Goal: Information Seeking & Learning: Understand process/instructions

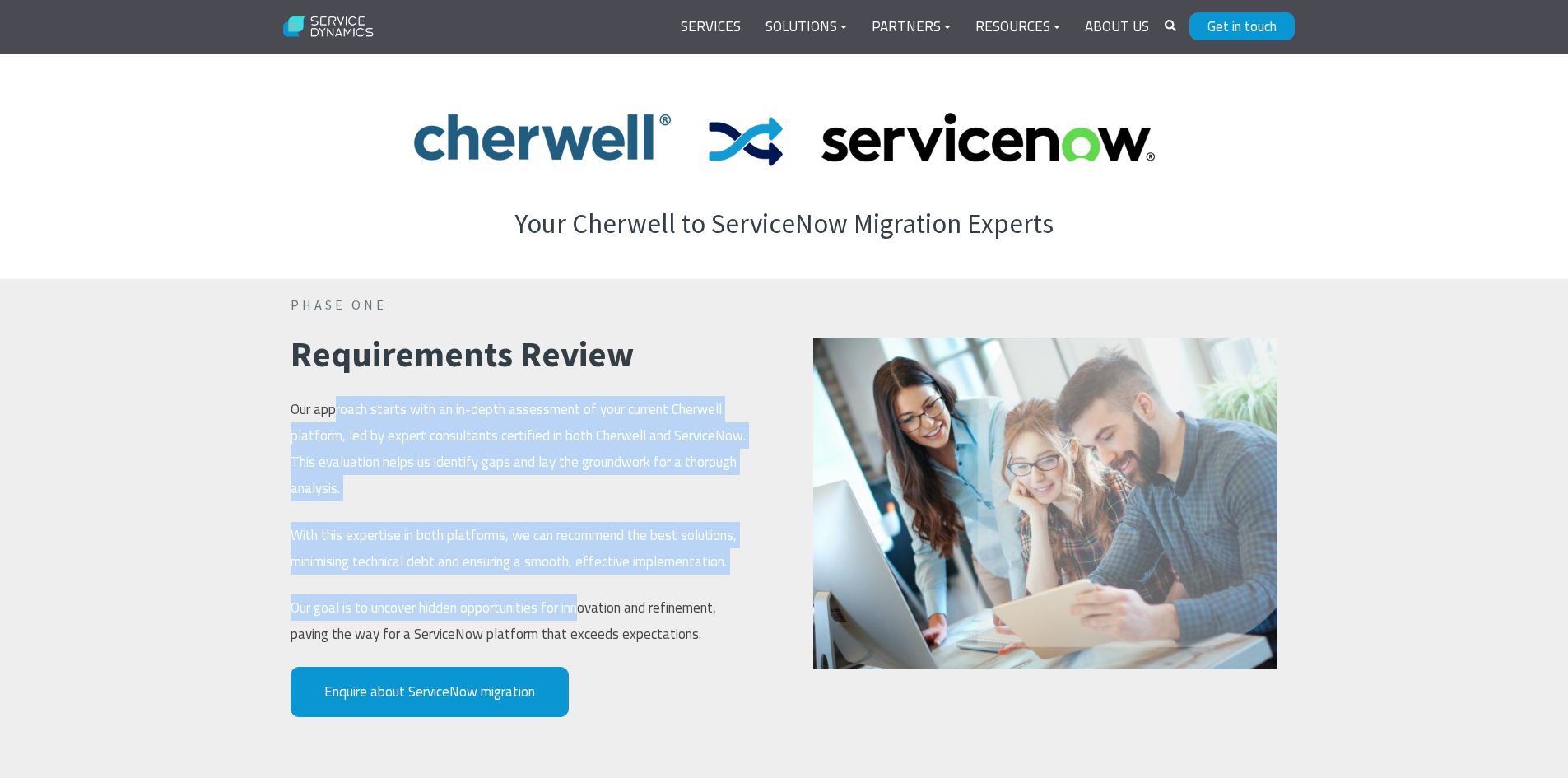
drag, startPoint x: 333, startPoint y: 379, endPoint x: 584, endPoint y: 586, distance: 325.3
click at [584, 586] on span "PHASE ONE Requirements Review Our approach starts with an in-depth assessment o…" at bounding box center [523, 472] width 464 height 353
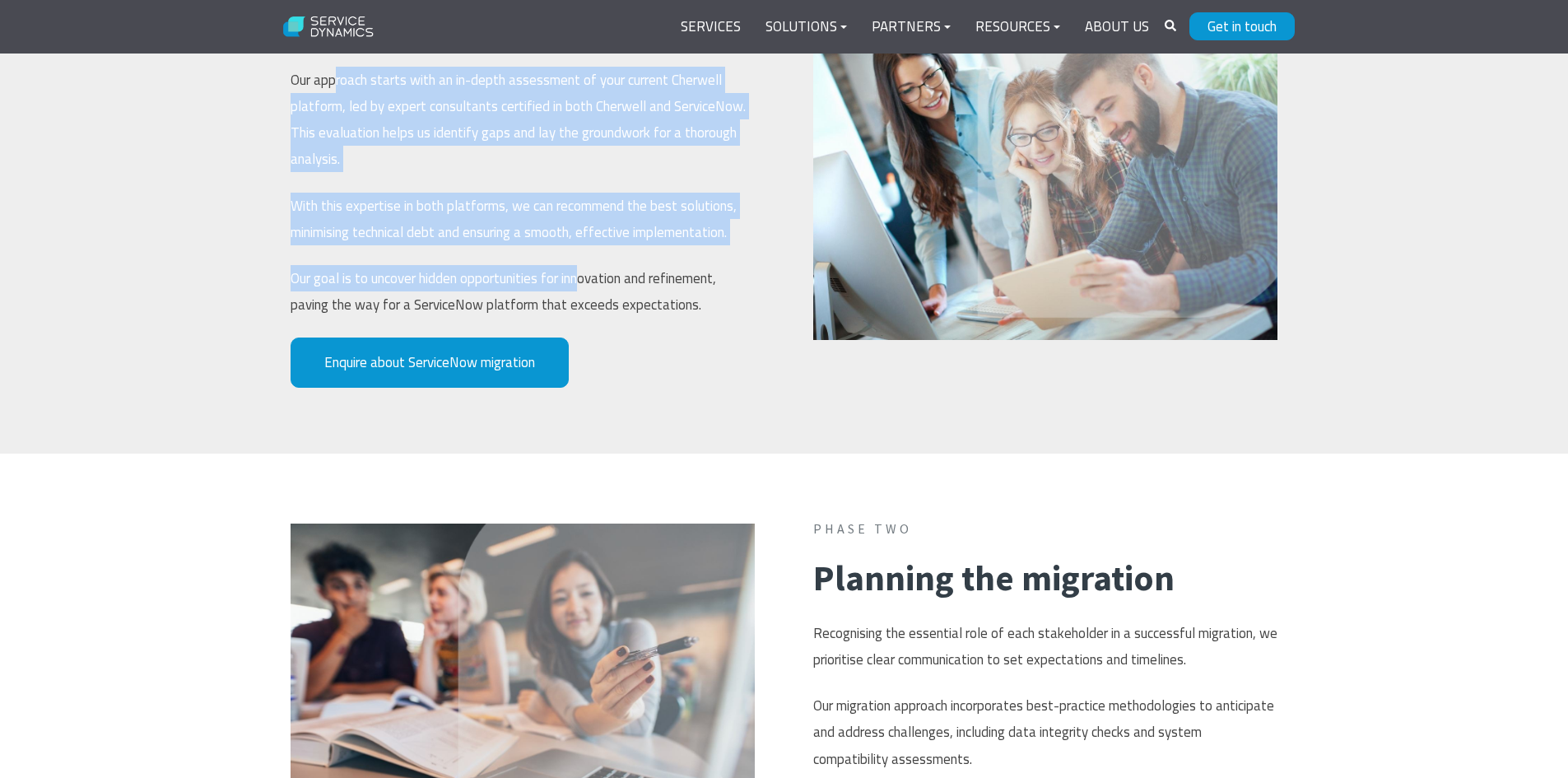
scroll to position [1513, 0]
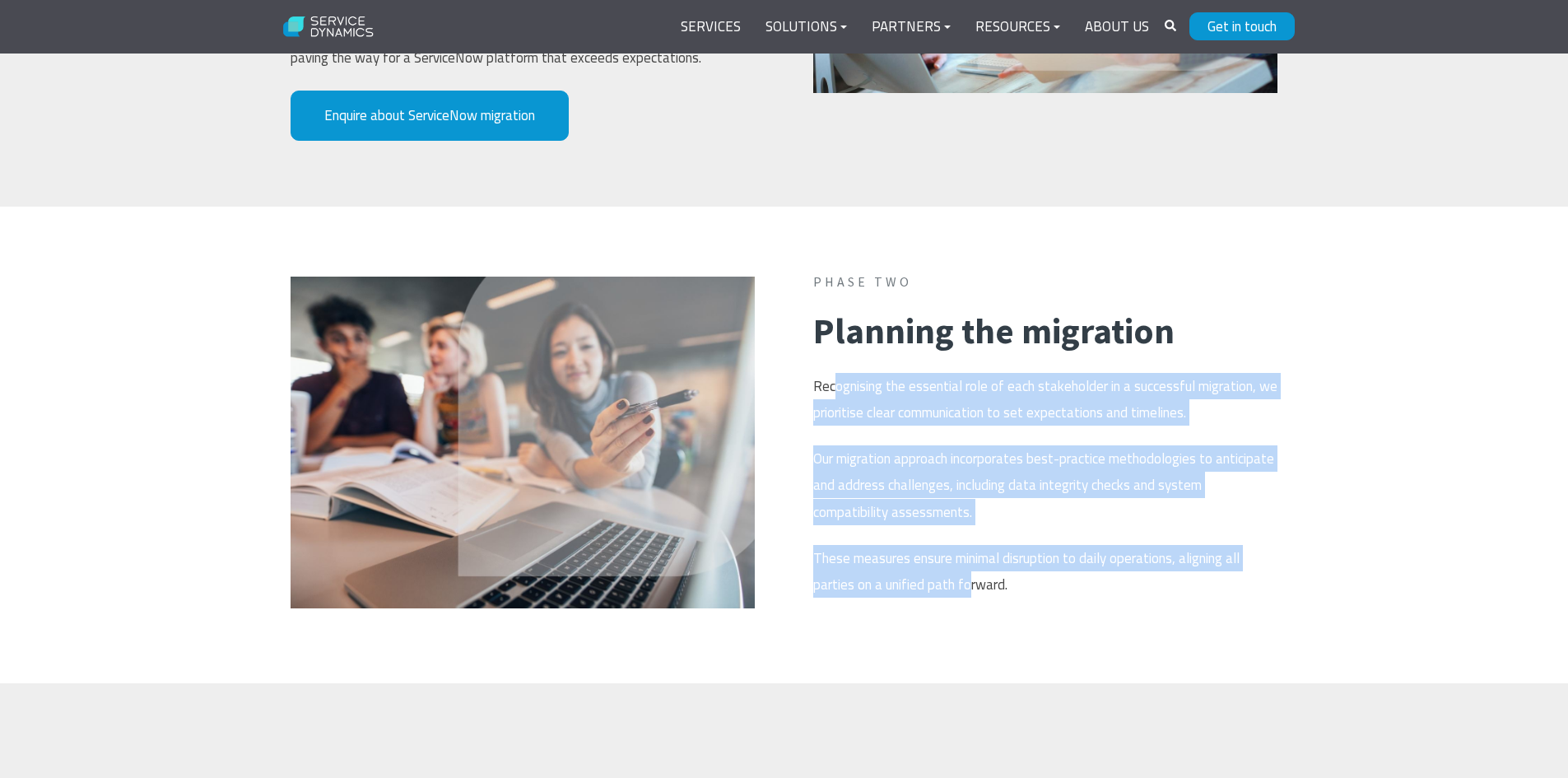
drag, startPoint x: 835, startPoint y: 358, endPoint x: 970, endPoint y: 544, distance: 229.8
click at [970, 544] on span "Phase two Planning the migration Recognising the essential role of each stakeho…" at bounding box center [1045, 435] width 464 height 325
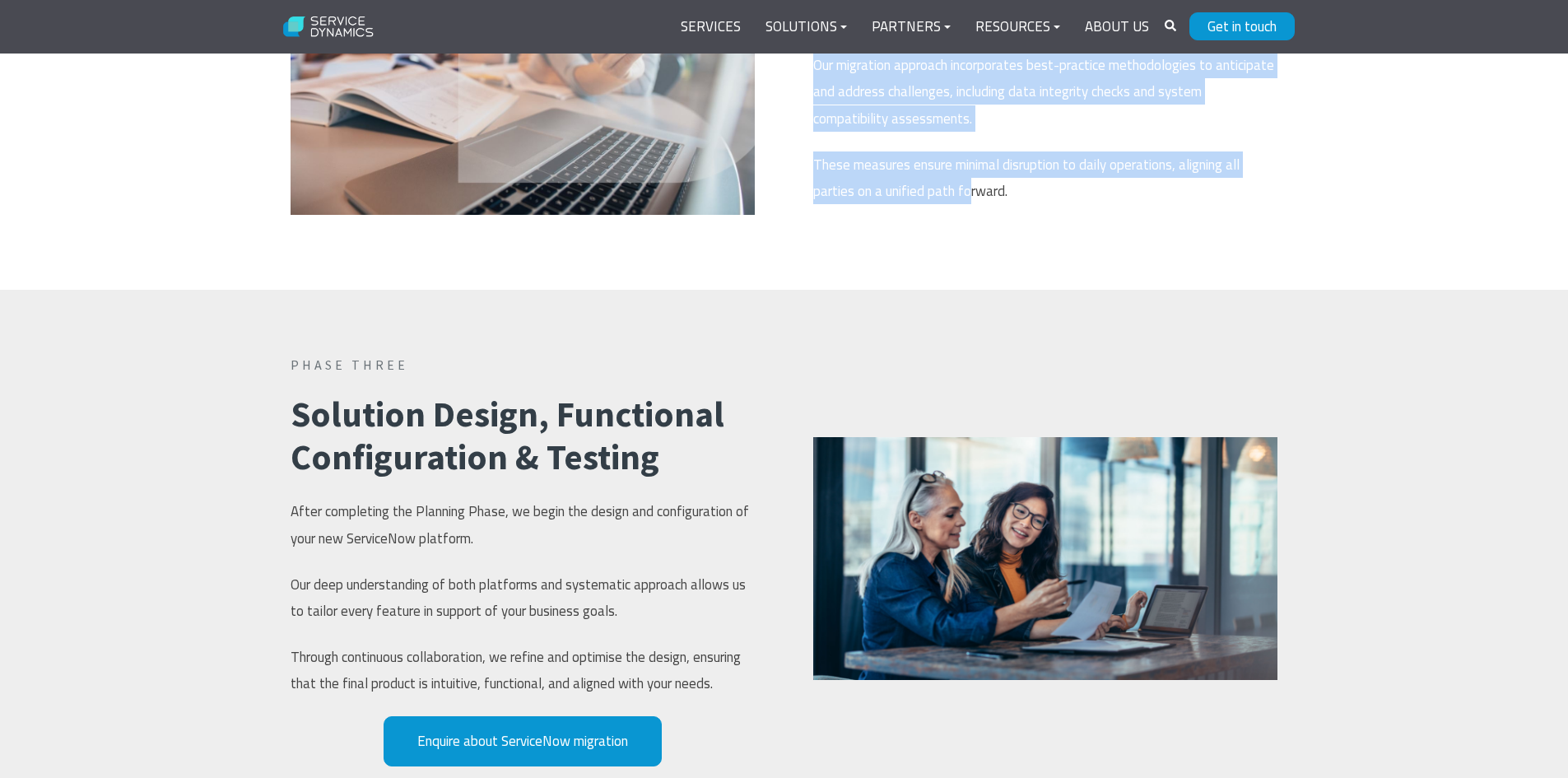
scroll to position [1925, 0]
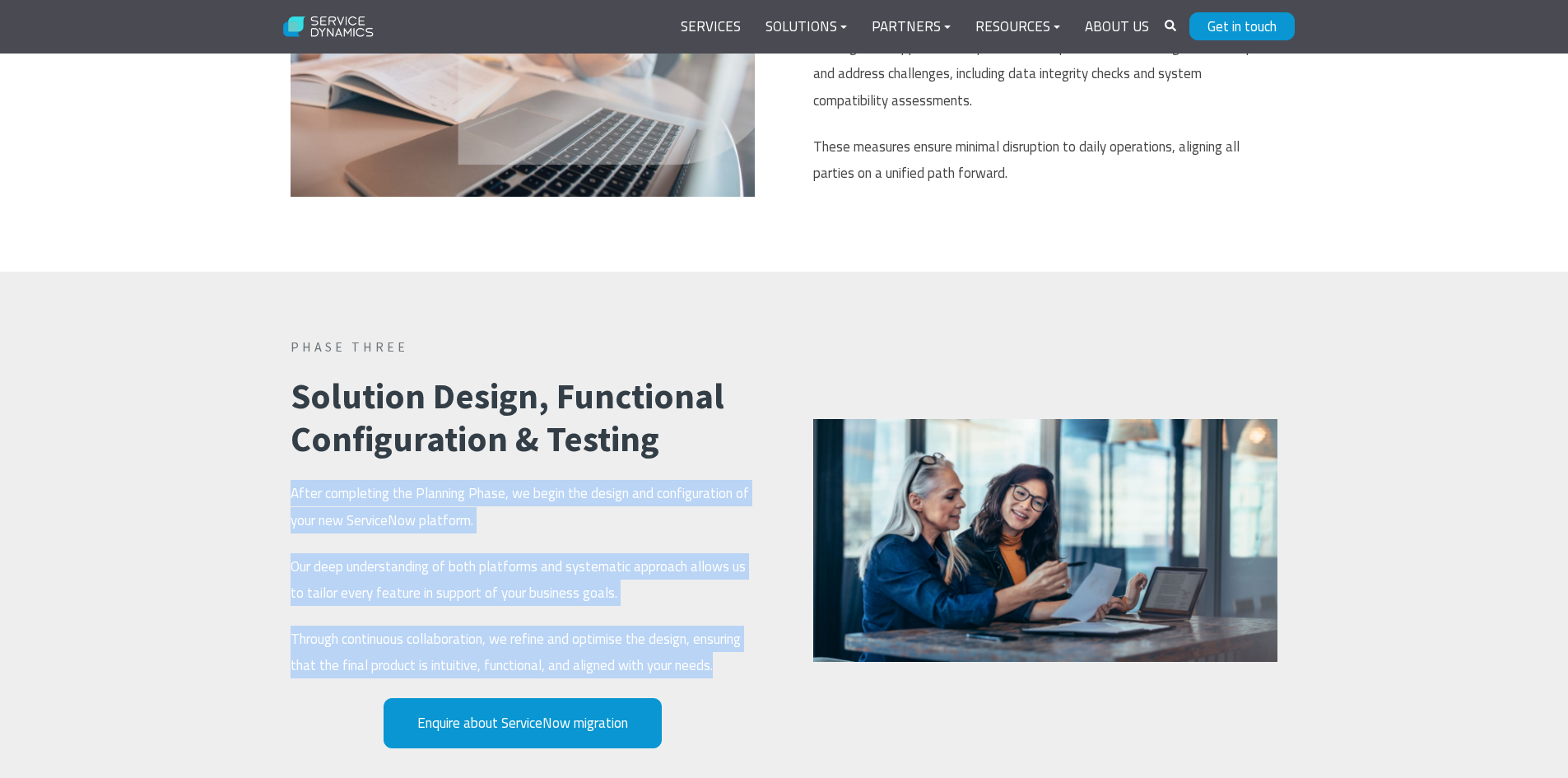
drag, startPoint x: 293, startPoint y: 461, endPoint x: 727, endPoint y: 626, distance: 464.3
click at [727, 626] on div "Phase Three Solution Design, Functional Configuration & Testing After completin…" at bounding box center [523, 543] width 498 height 411
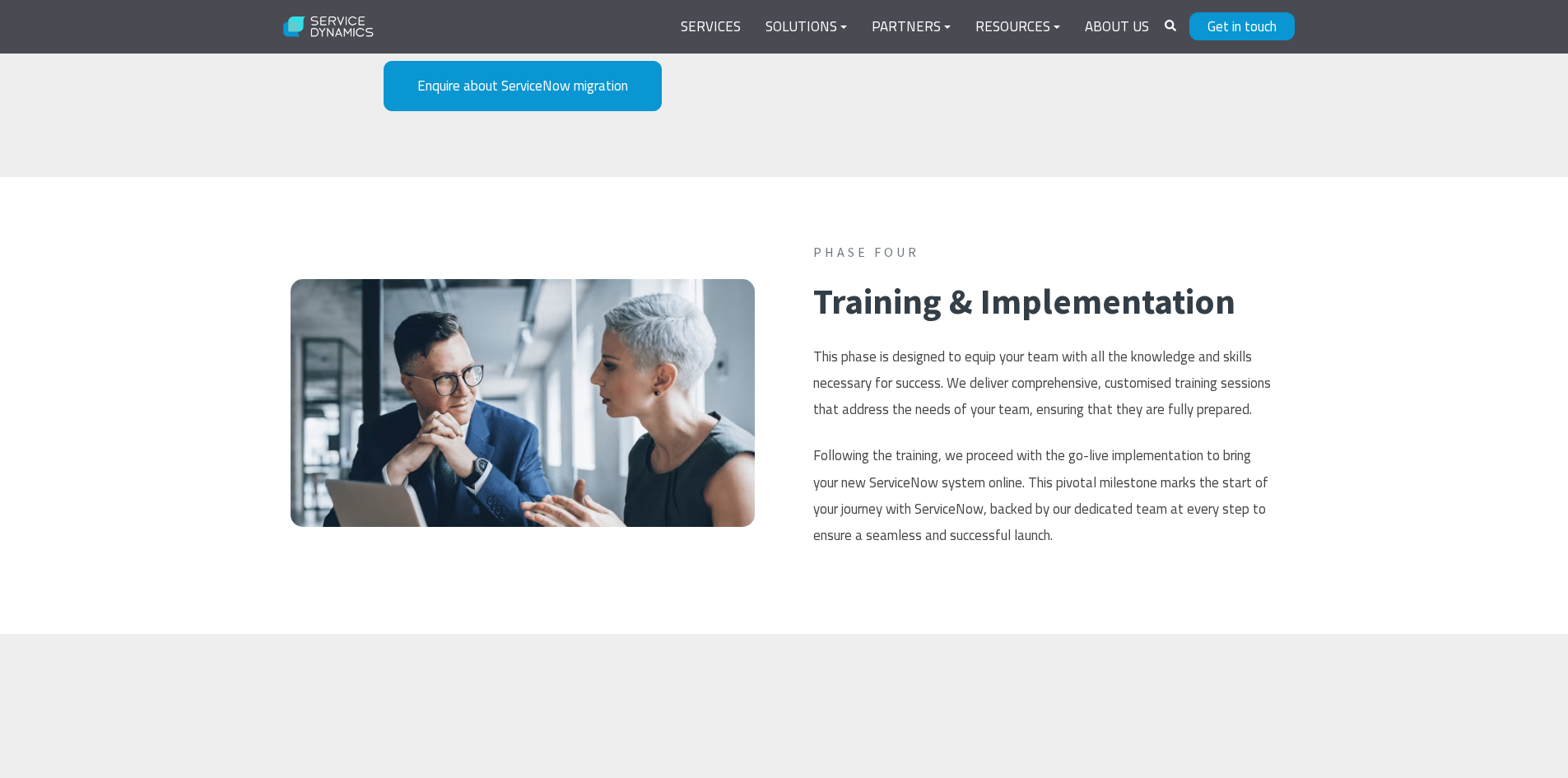
scroll to position [2583, 0]
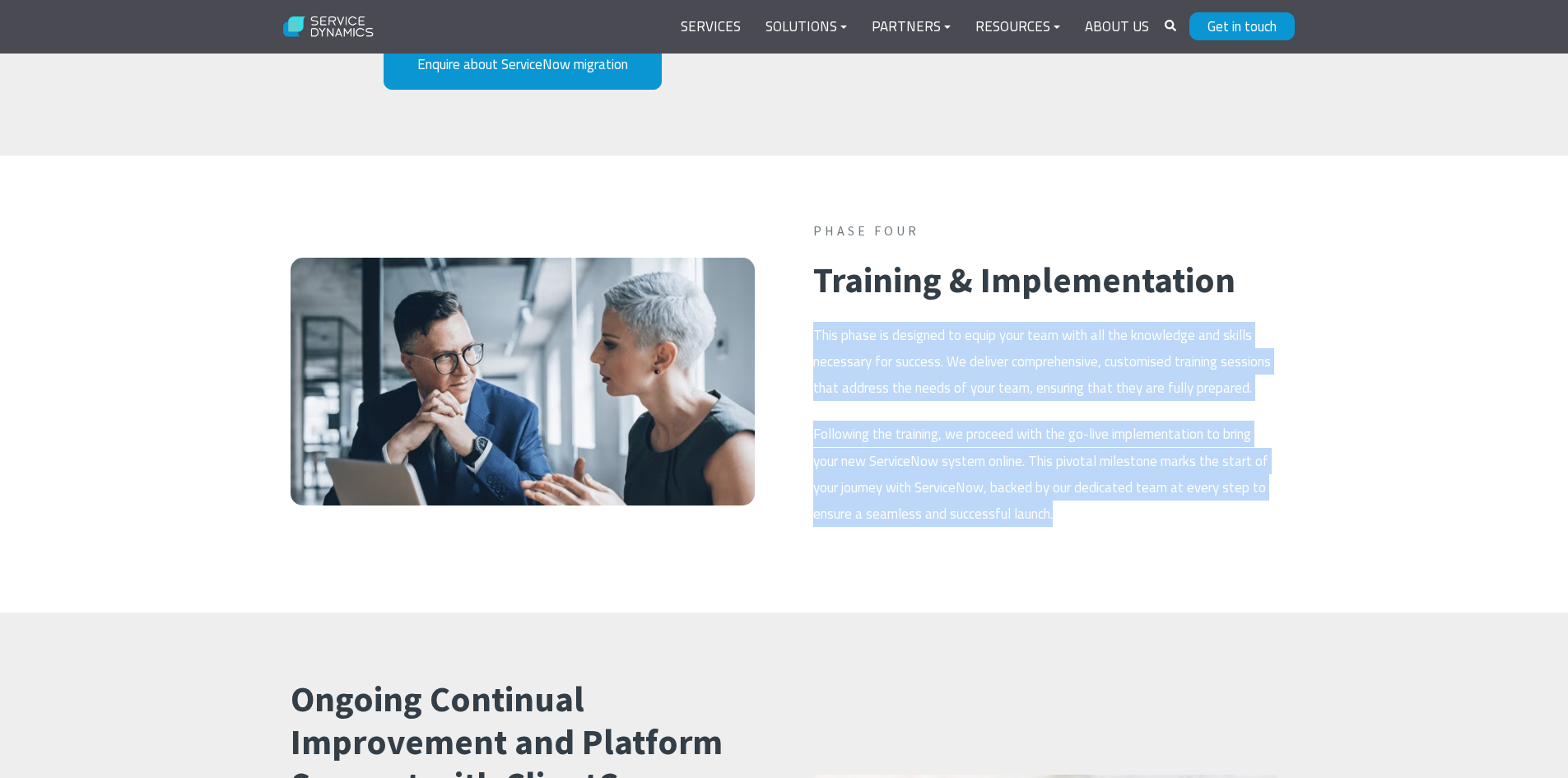
drag, startPoint x: 817, startPoint y: 302, endPoint x: 1080, endPoint y: 517, distance: 339.7
click at [1080, 517] on span "Phase Four Training & Implementation This phase is designed to equip your team …" at bounding box center [1045, 374] width 464 height 305
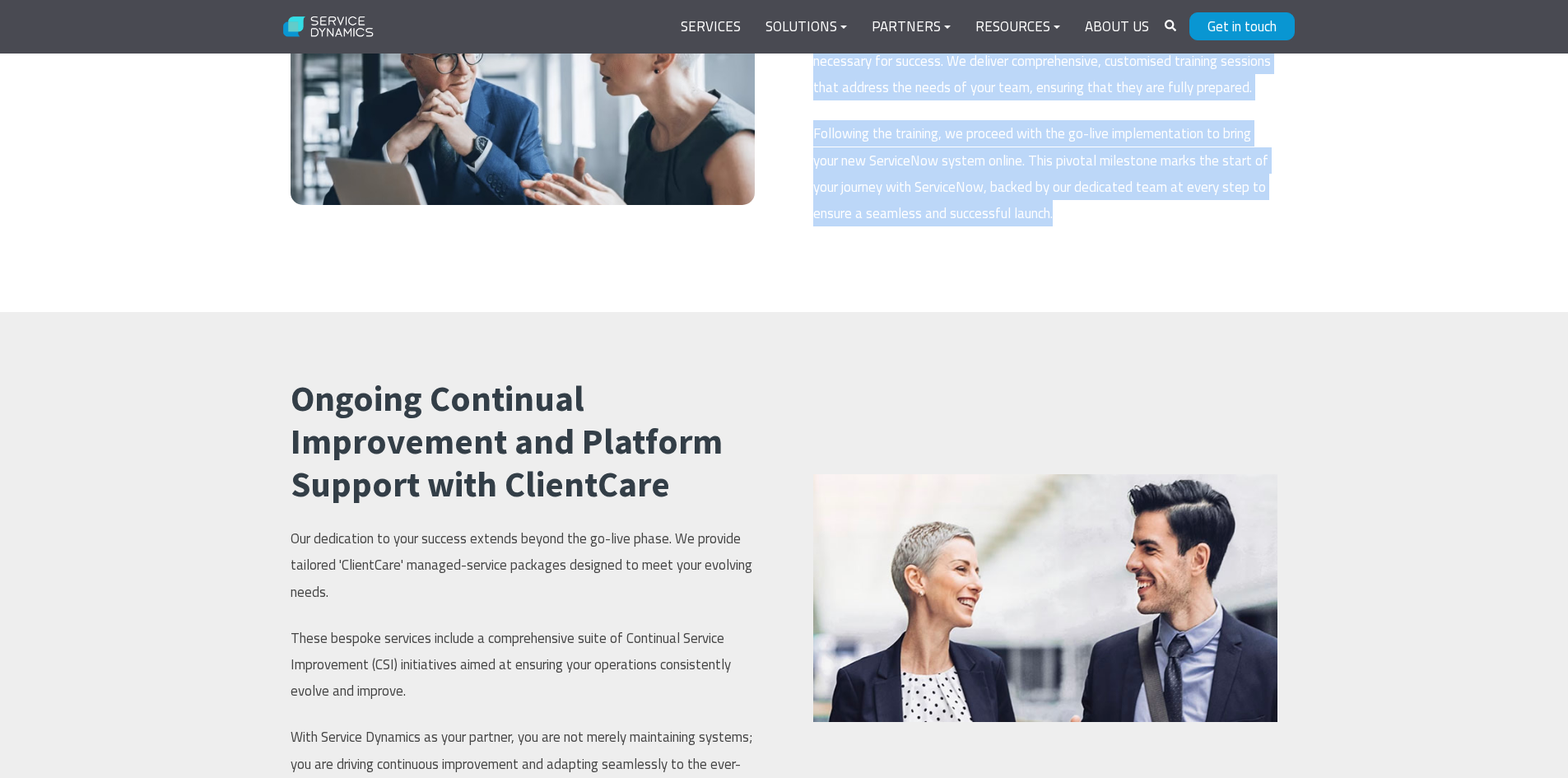
scroll to position [2995, 0]
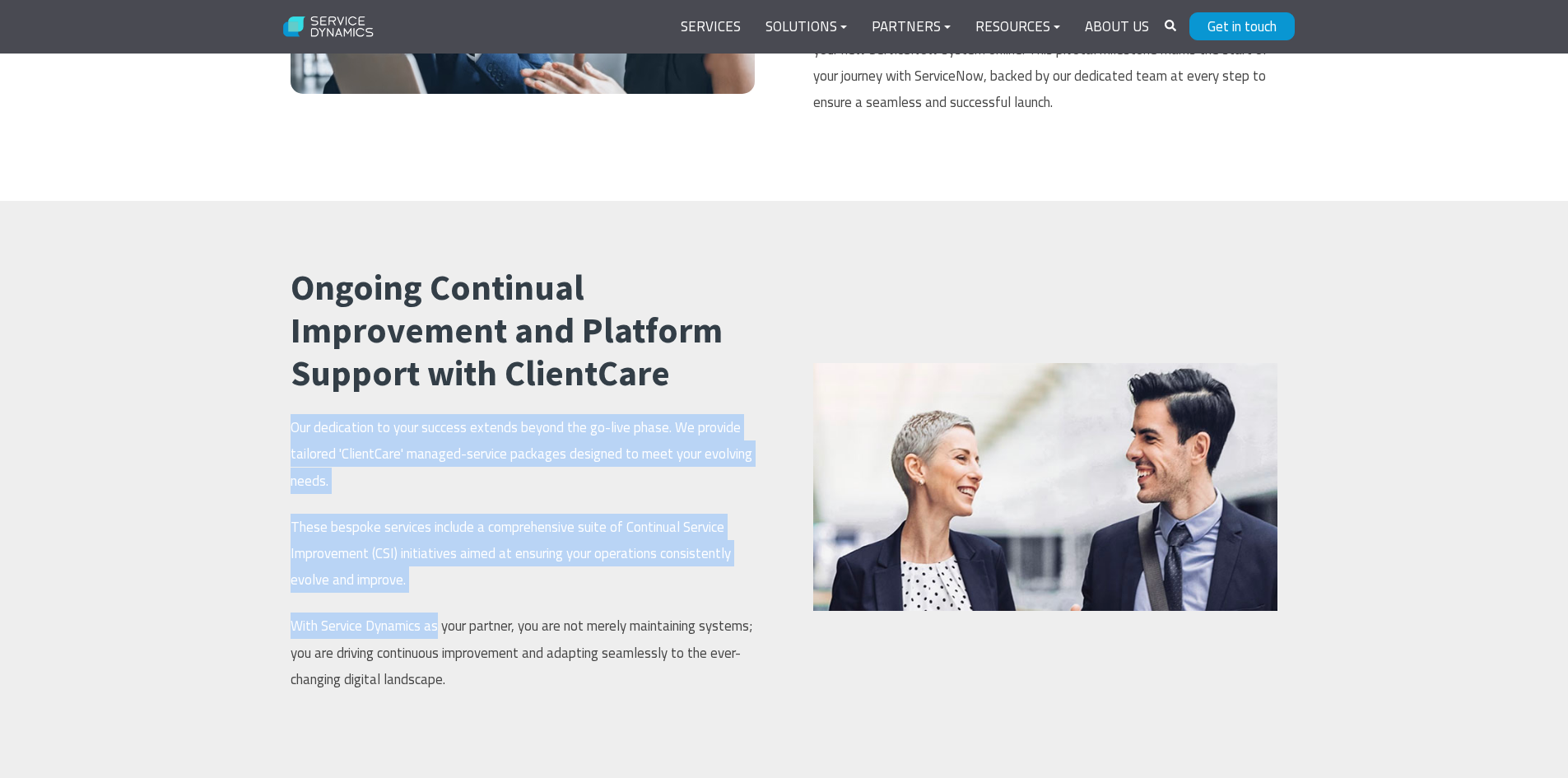
drag, startPoint x: 293, startPoint y: 424, endPoint x: 438, endPoint y: 609, distance: 235.1
click at [438, 609] on span "Ongoing Continual Improvement and Platform Support with ClientCare Our dedicati…" at bounding box center [523, 479] width 464 height 426
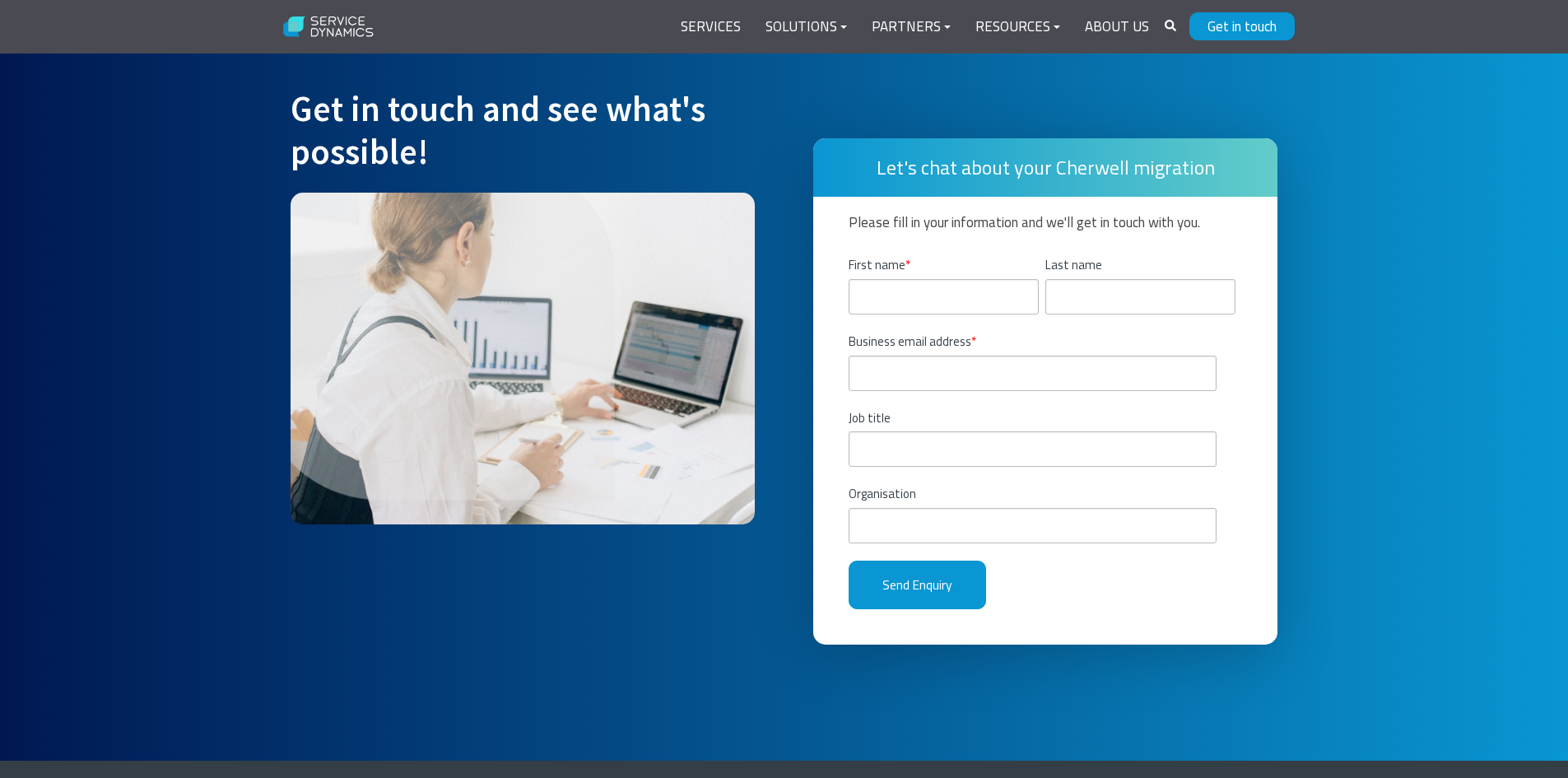
scroll to position [3819, 0]
